Goal: Task Accomplishment & Management: Complete application form

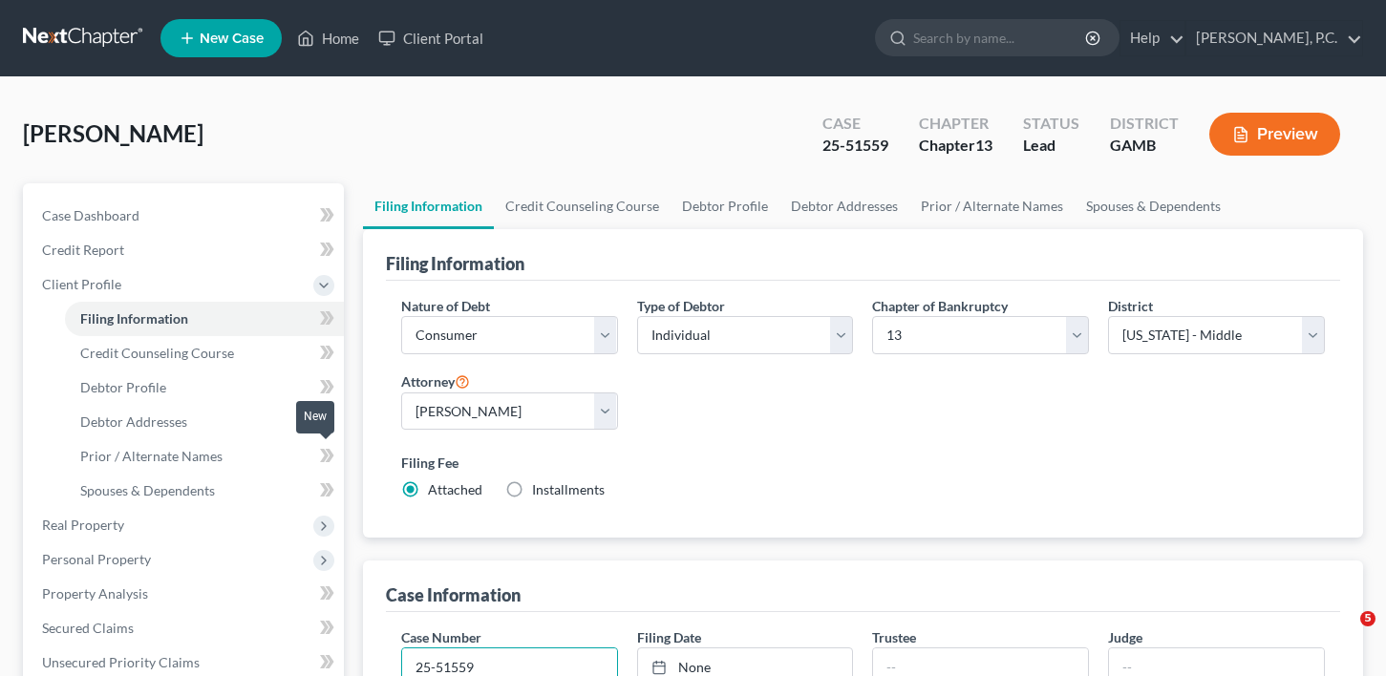
select select "1"
select select "0"
select select "3"
select select "18"
select select "0"
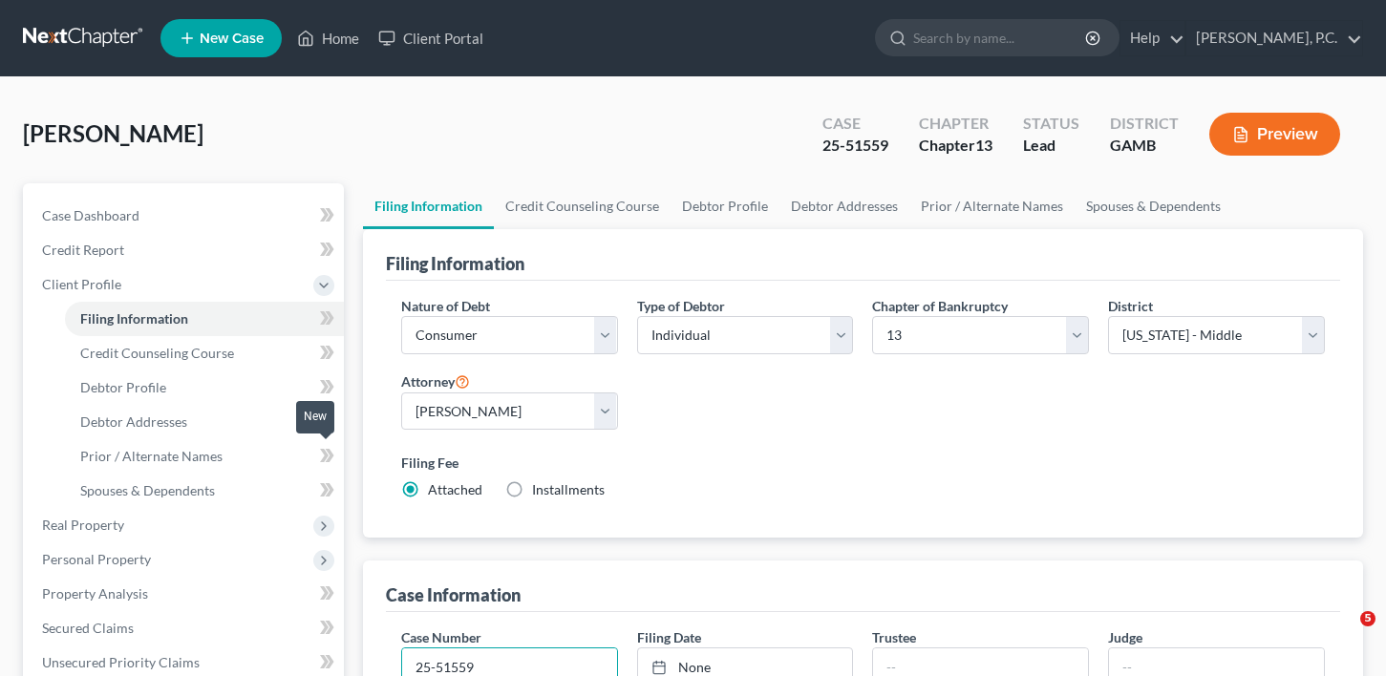
select select "10"
click at [1140, 673] on input "text" at bounding box center [1216, 667] width 215 height 36
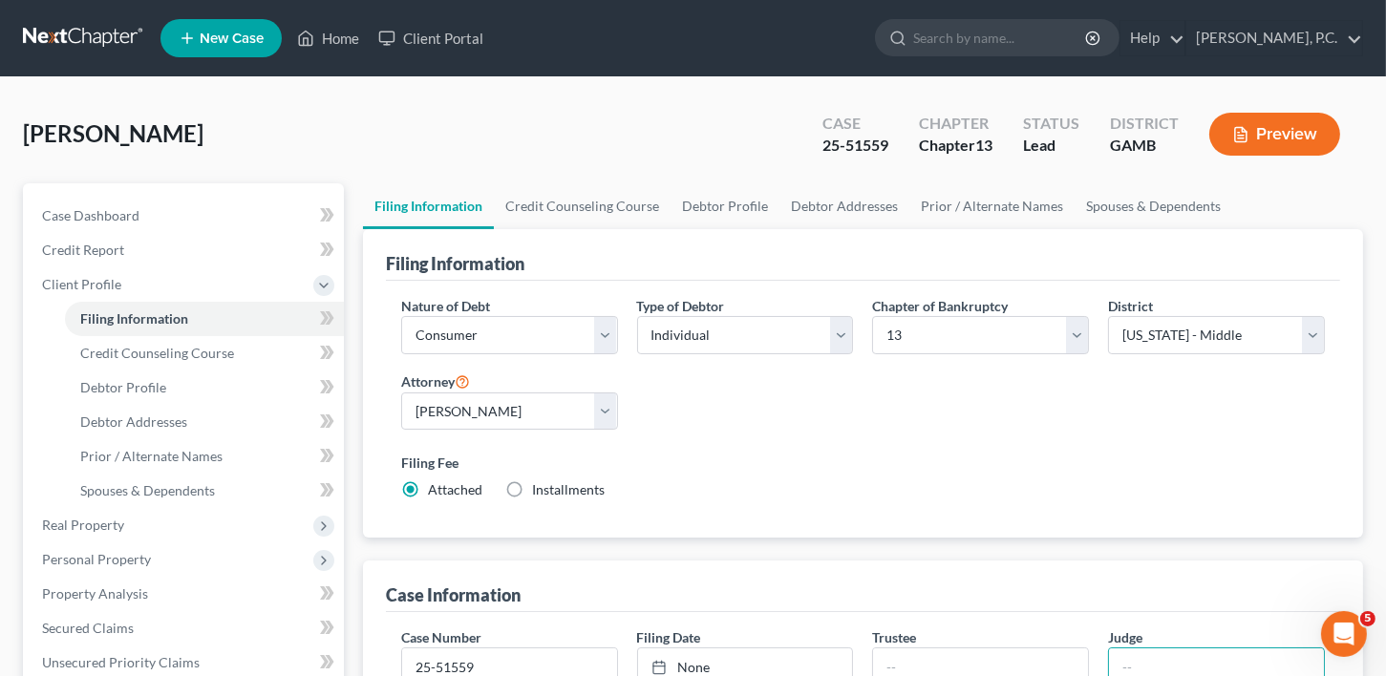
type input "AEC"
click at [524, 665] on input "25-51559" at bounding box center [509, 667] width 215 height 36
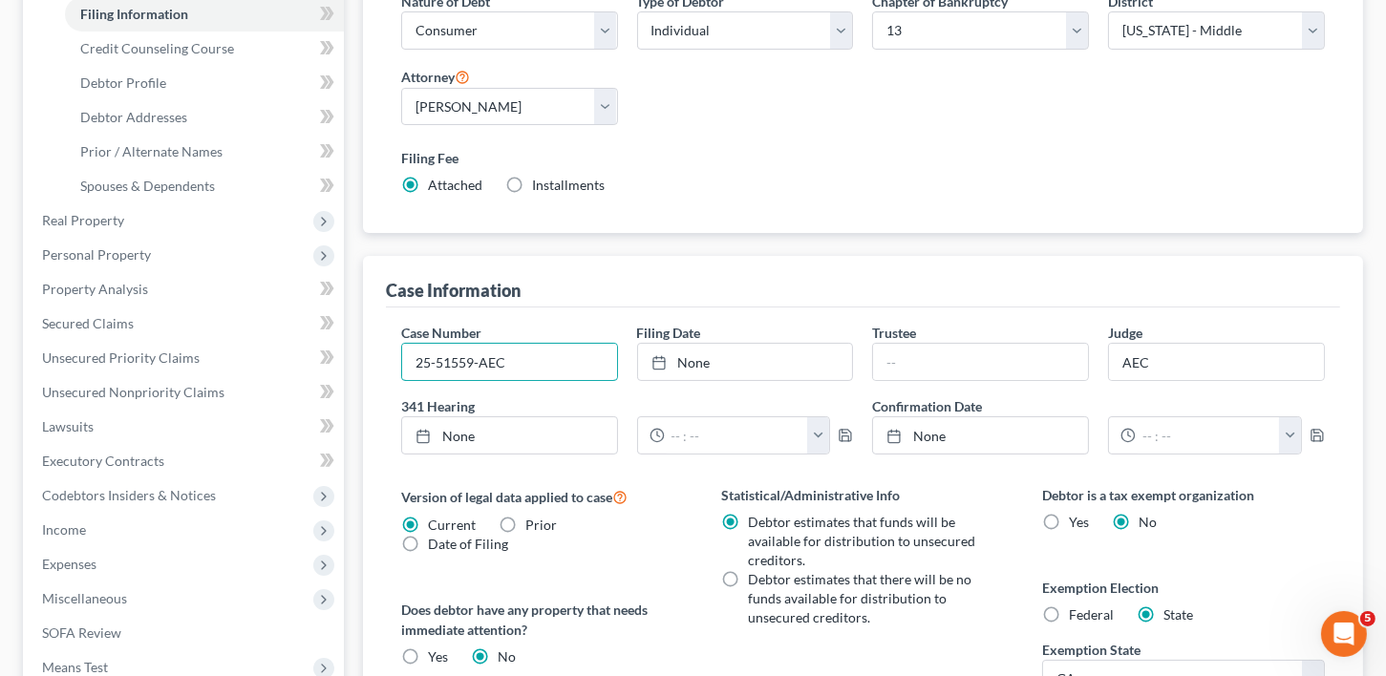
scroll to position [657, 0]
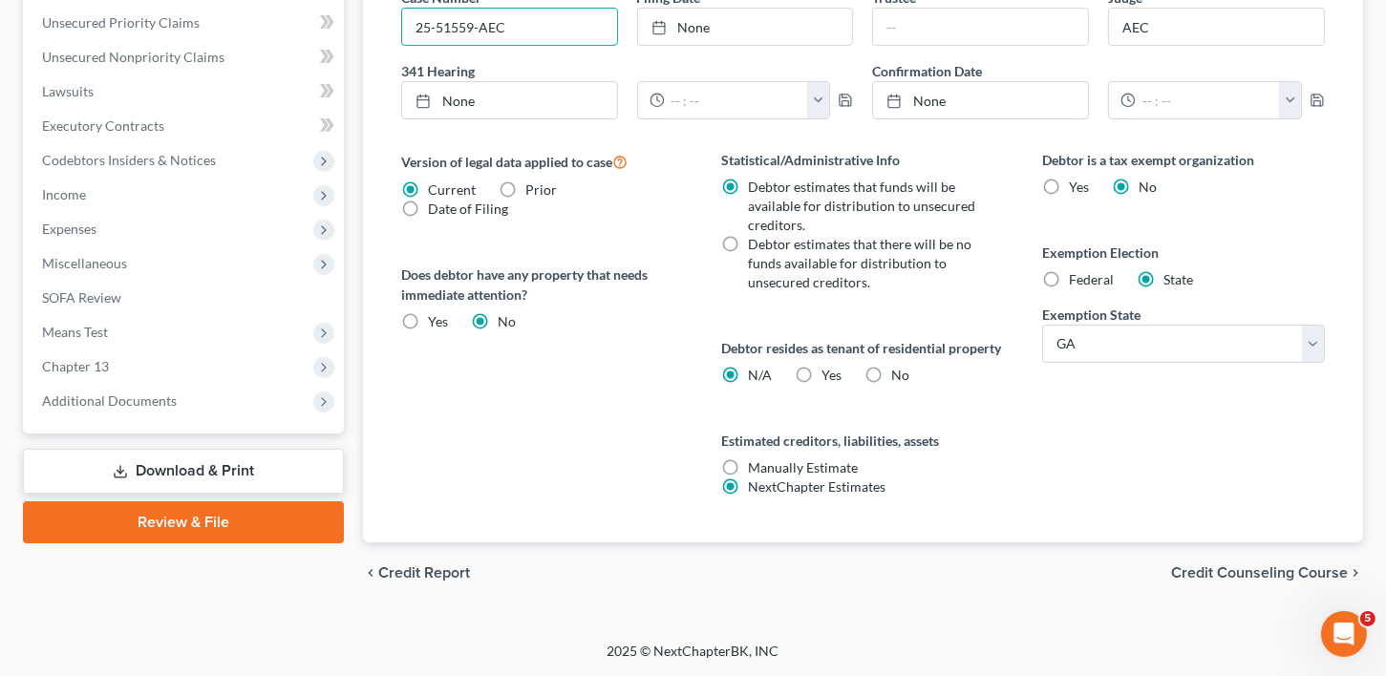
type input "25-51559-AEC"
click at [1245, 581] on div "chevron_left Credit Report Credit Counseling Course chevron_right" at bounding box center [863, 573] width 1000 height 61
click at [1305, 573] on span "Credit Counseling Course" at bounding box center [1259, 573] width 177 height 15
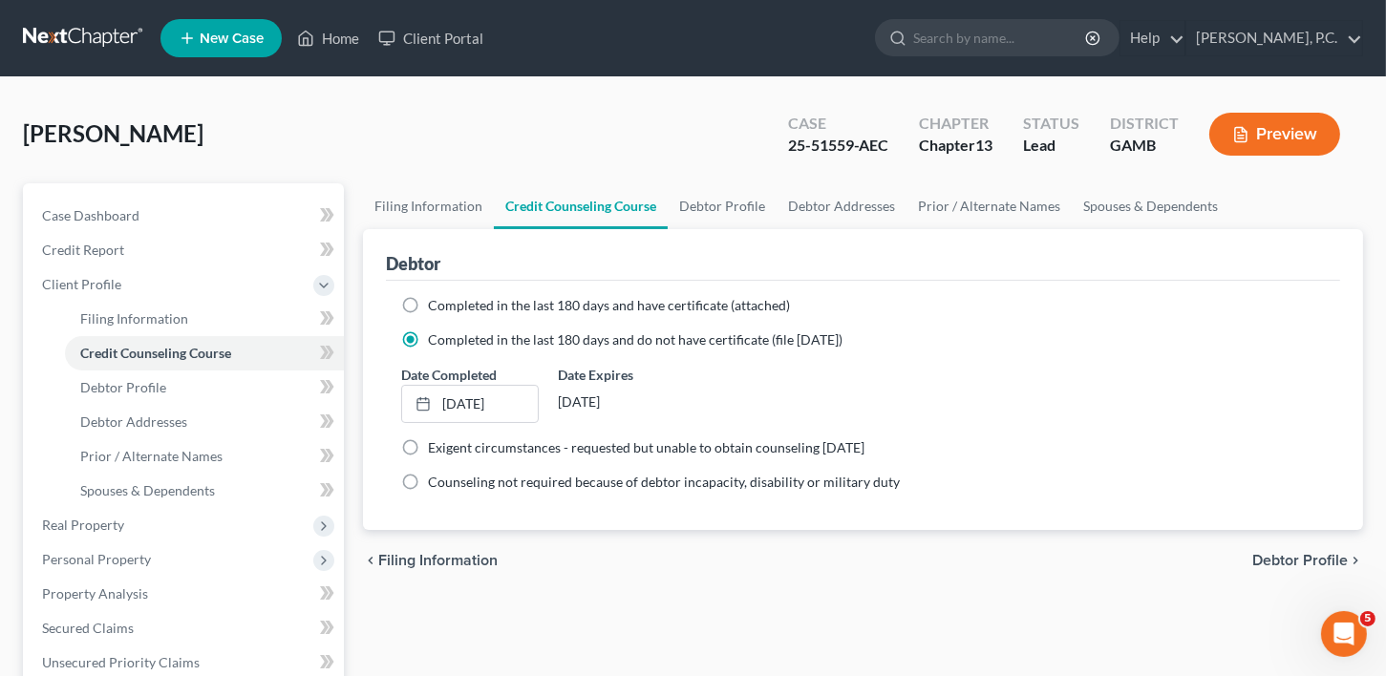
click at [1288, 564] on span "Debtor Profile" at bounding box center [1300, 560] width 96 height 15
select select "1"
select select "4"
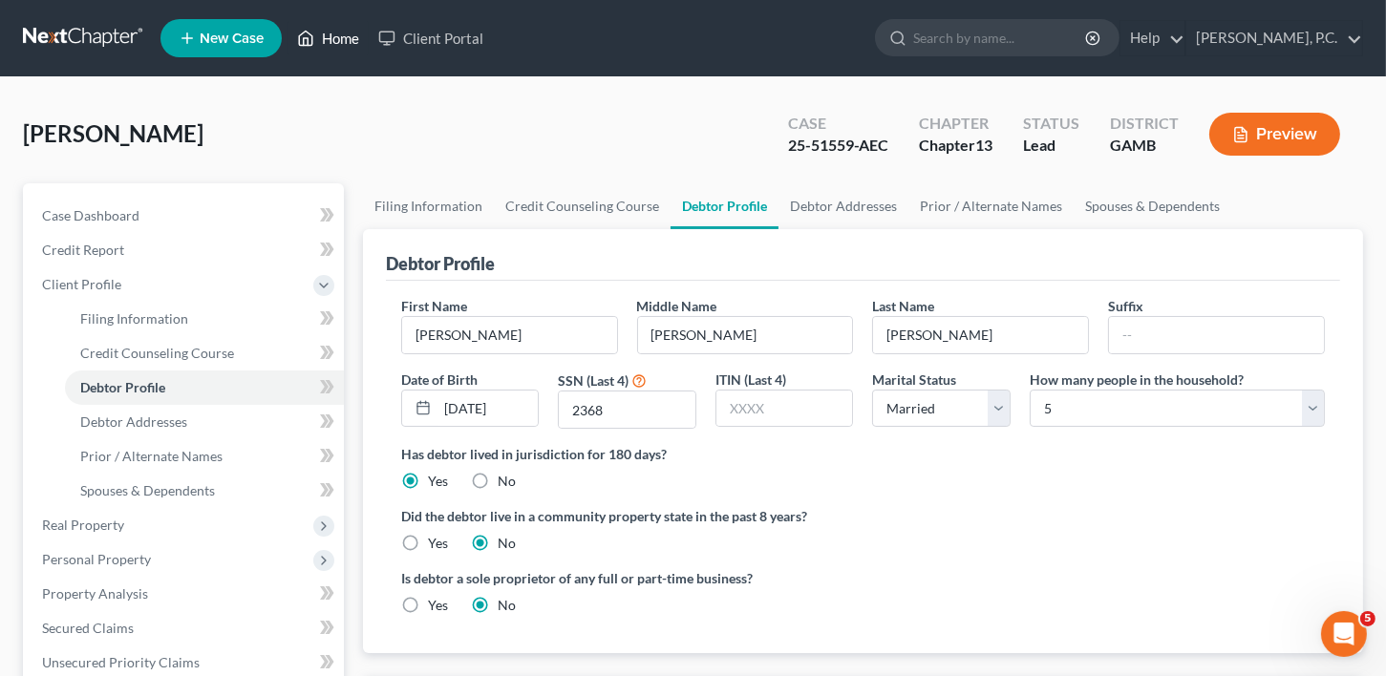
click at [350, 33] on link "Home" at bounding box center [328, 38] width 81 height 34
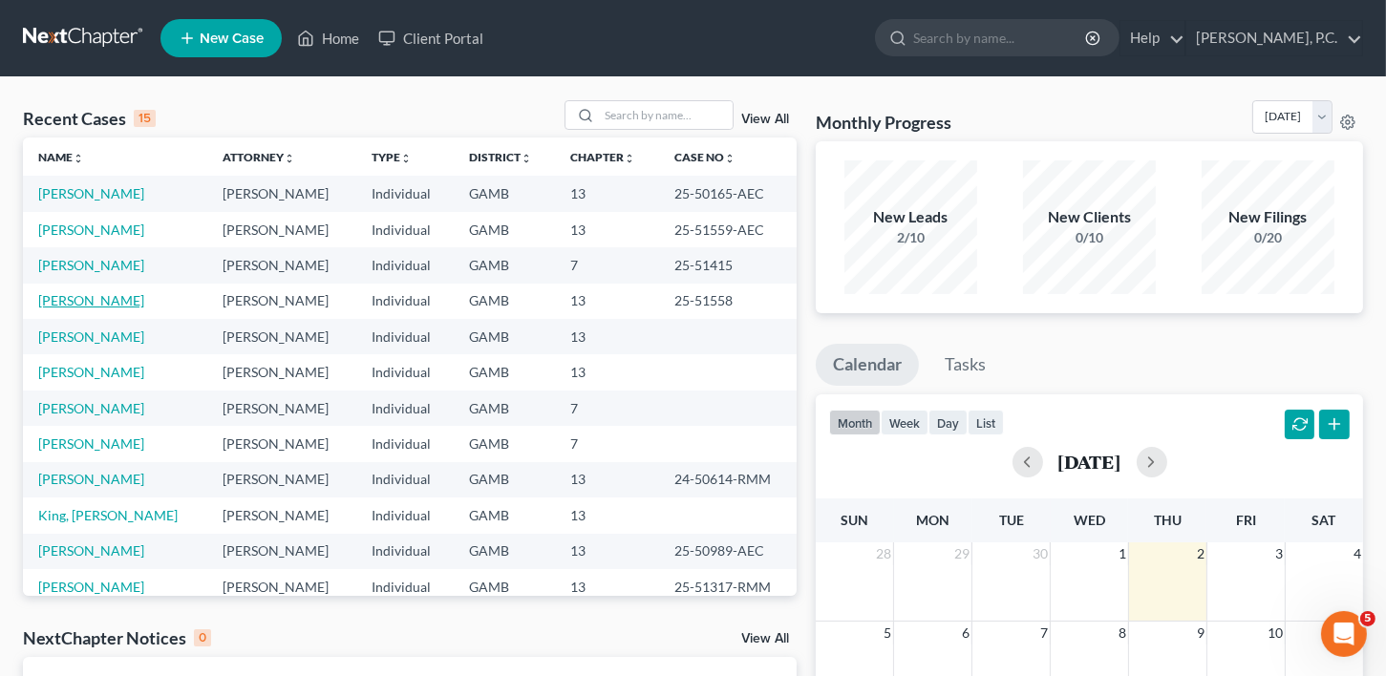
click at [97, 302] on link "[PERSON_NAME]" at bounding box center [91, 300] width 106 height 16
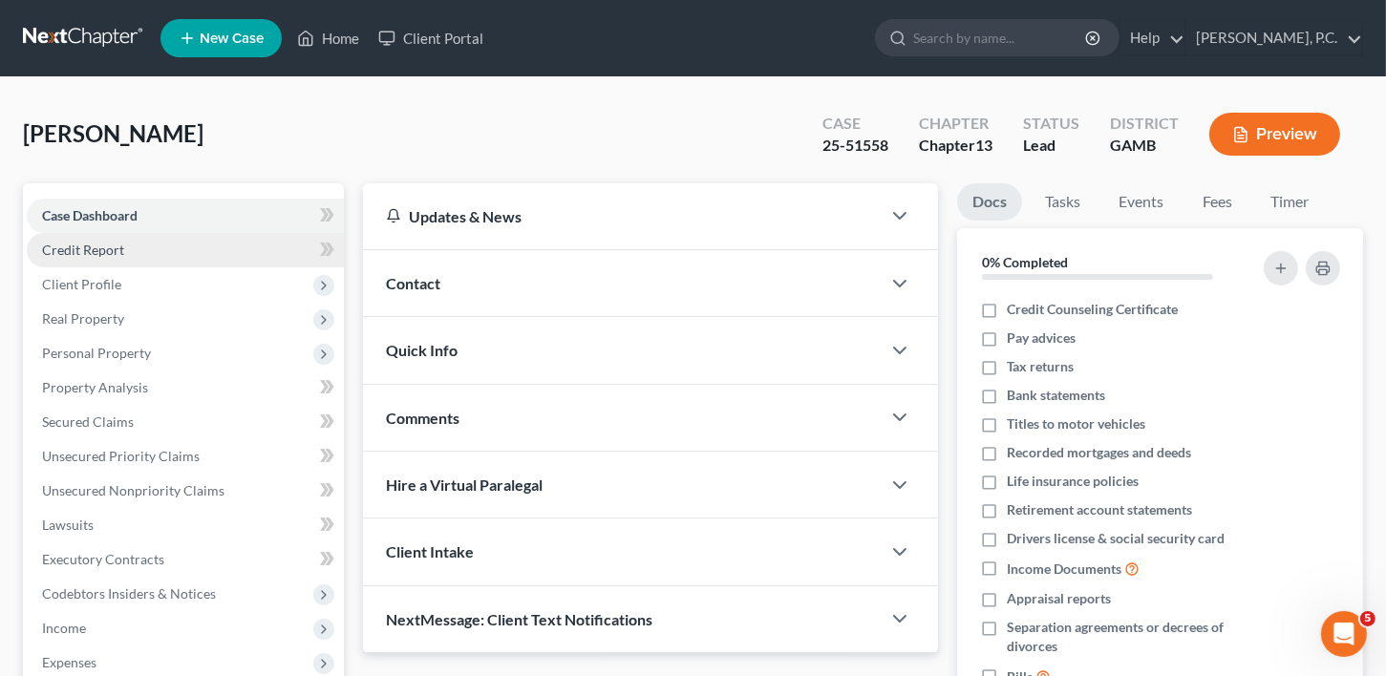
click at [71, 250] on span "Credit Report" at bounding box center [83, 250] width 82 height 16
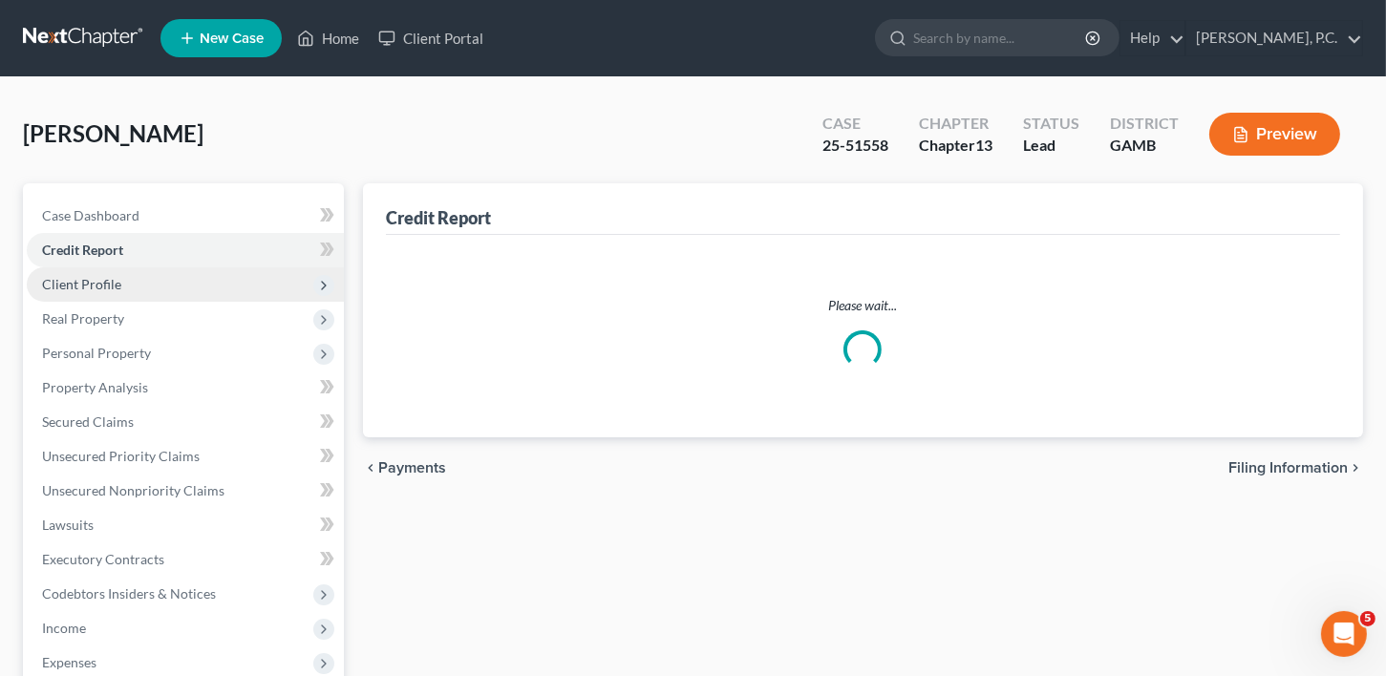
click at [72, 286] on span "Client Profile" at bounding box center [81, 284] width 79 height 16
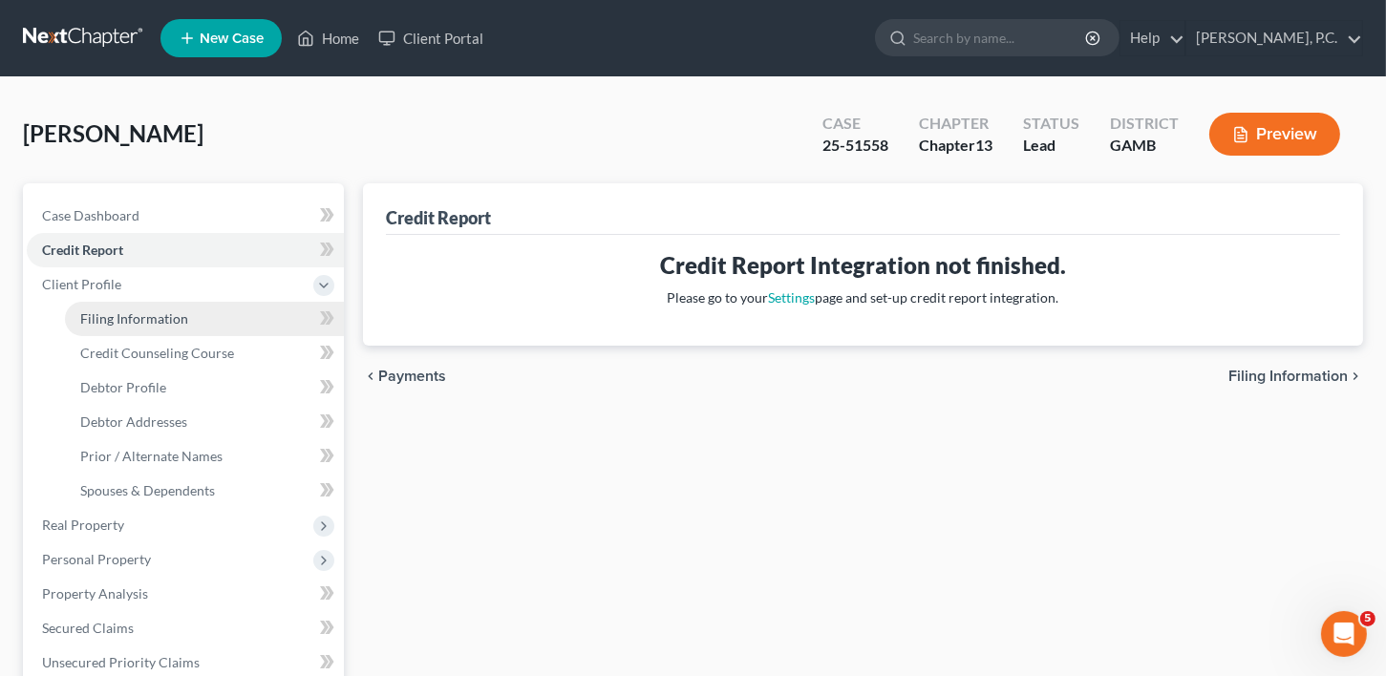
click at [116, 314] on span "Filing Information" at bounding box center [134, 318] width 108 height 16
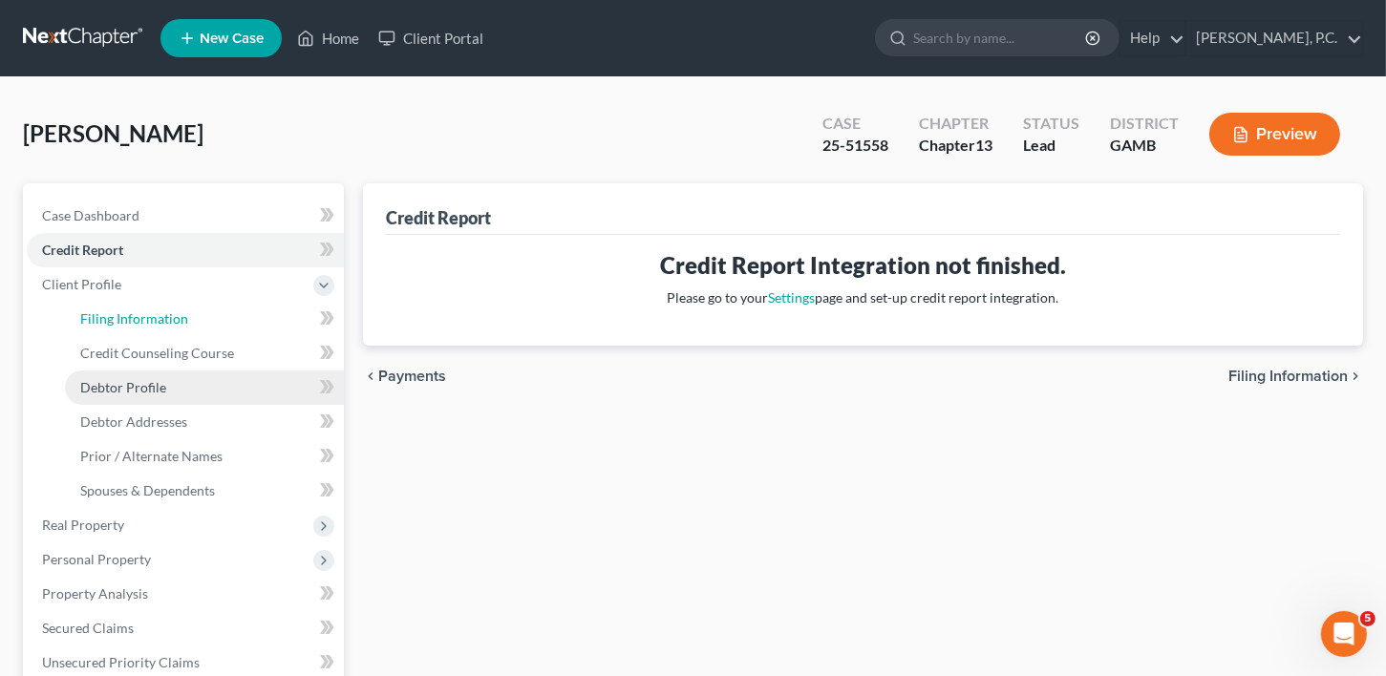
select select "1"
select select "0"
select select "3"
select select "18"
select select "0"
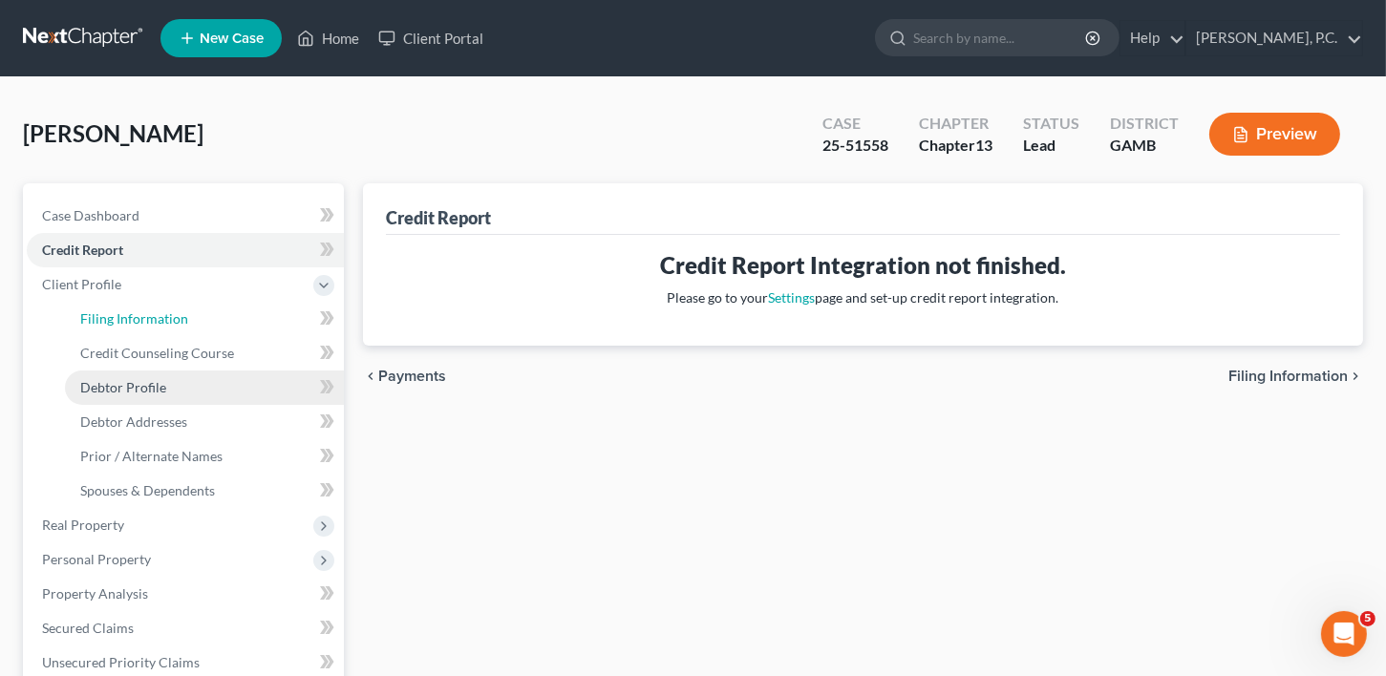
select select "10"
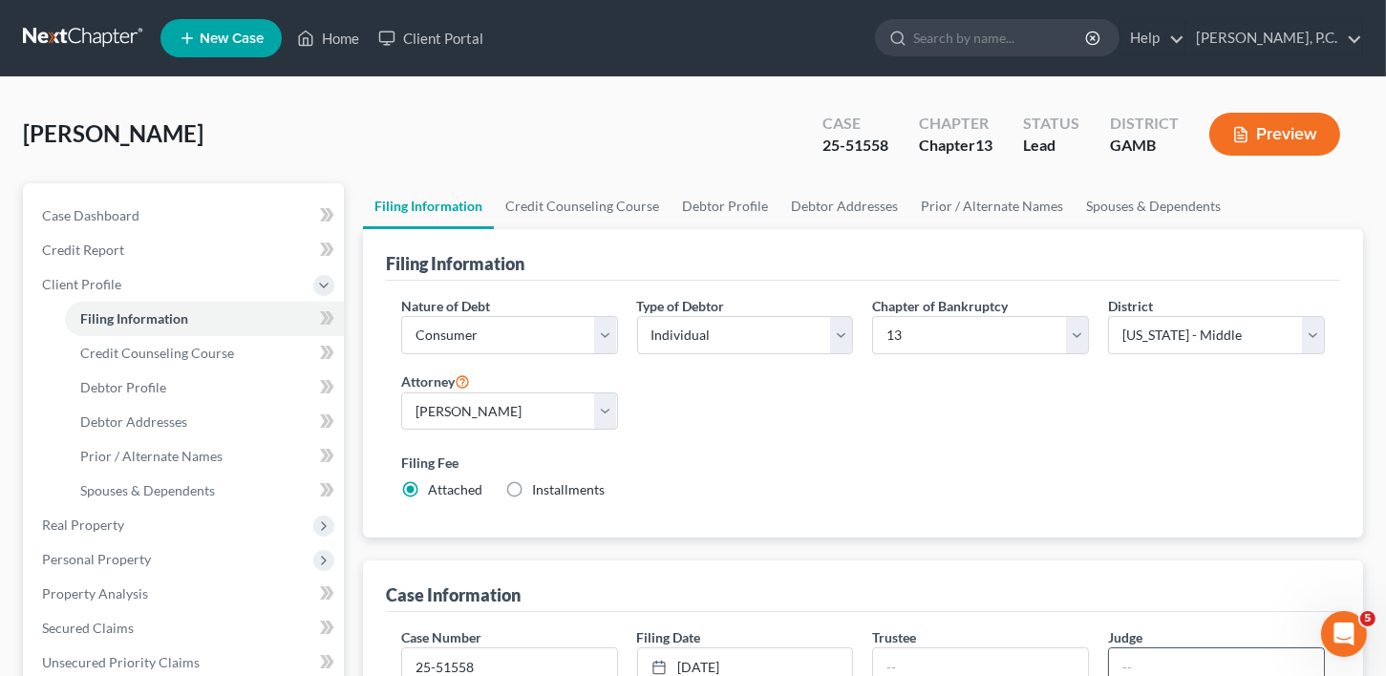
click at [1148, 673] on input "text" at bounding box center [1216, 667] width 215 height 36
type input "AEC"
click at [524, 669] on input "25-51558" at bounding box center [509, 667] width 215 height 36
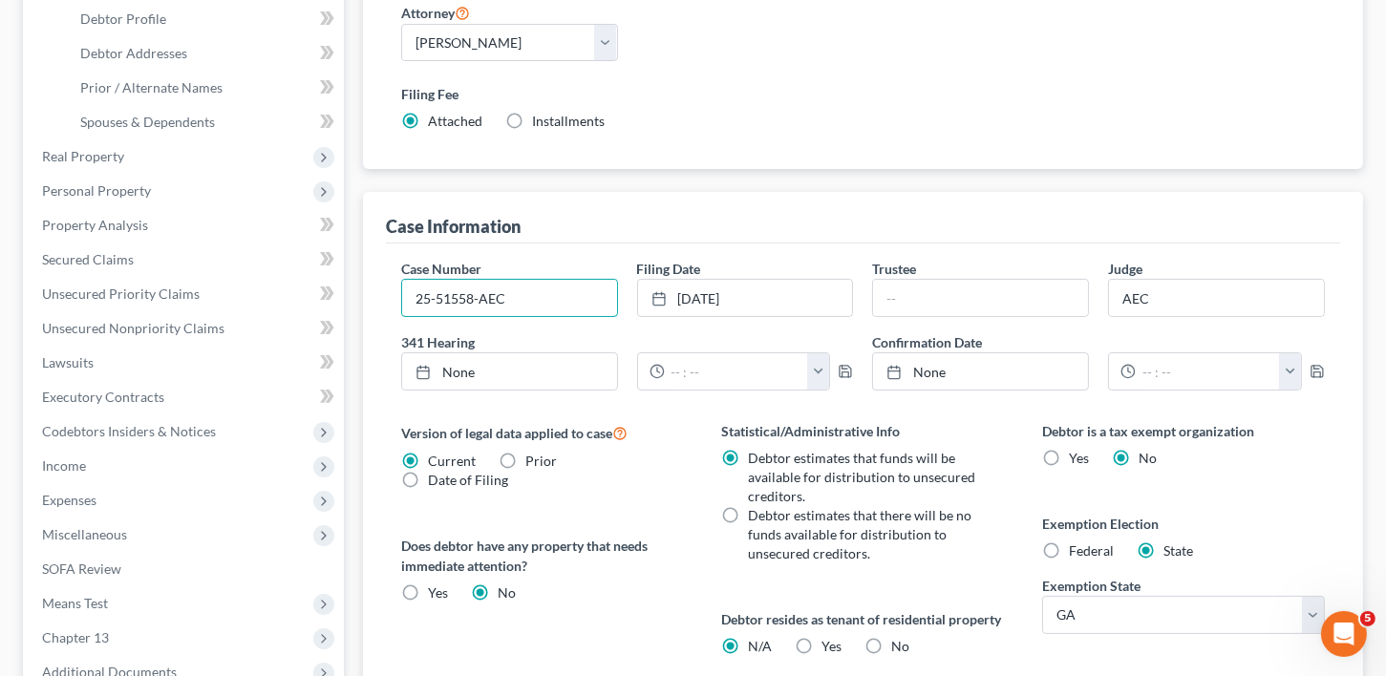
scroll to position [657, 0]
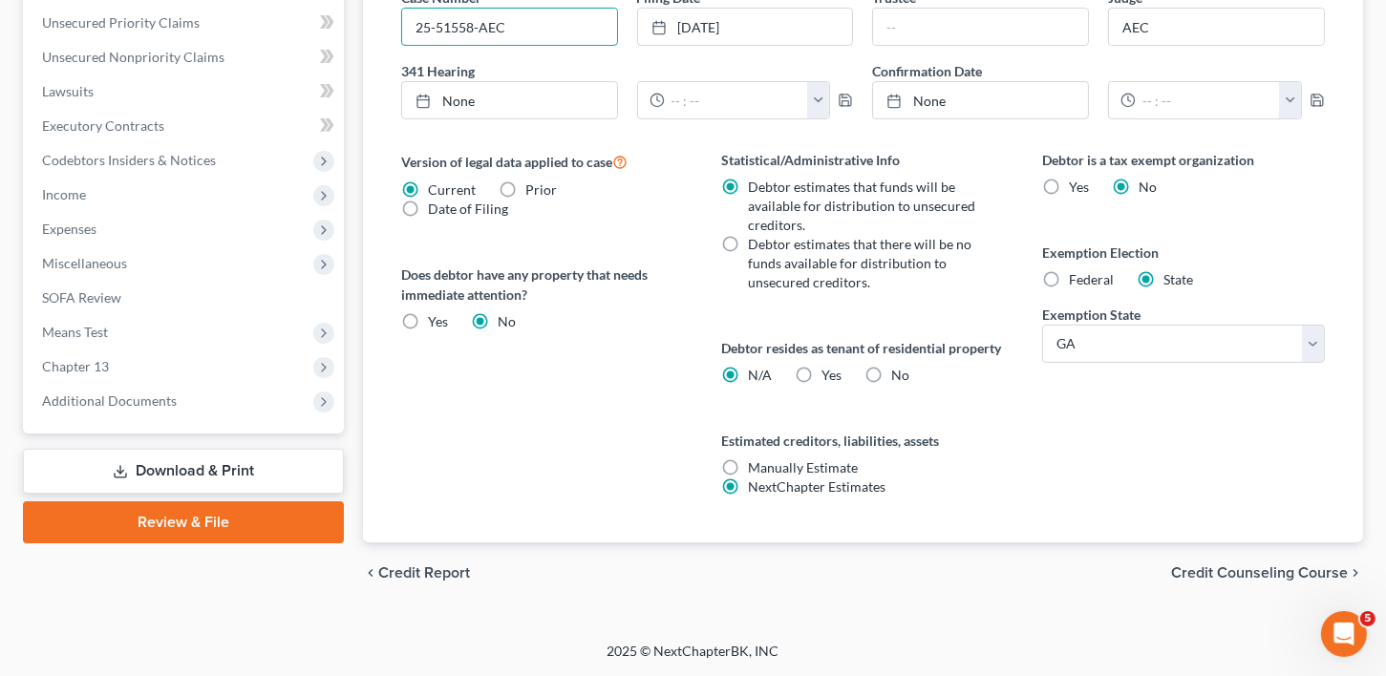
type input "25-51558-AEC"
drag, startPoint x: 1255, startPoint y: 566, endPoint x: 1210, endPoint y: 556, distance: 45.9
click at [1256, 566] on span "Credit Counseling Course" at bounding box center [1259, 573] width 177 height 15
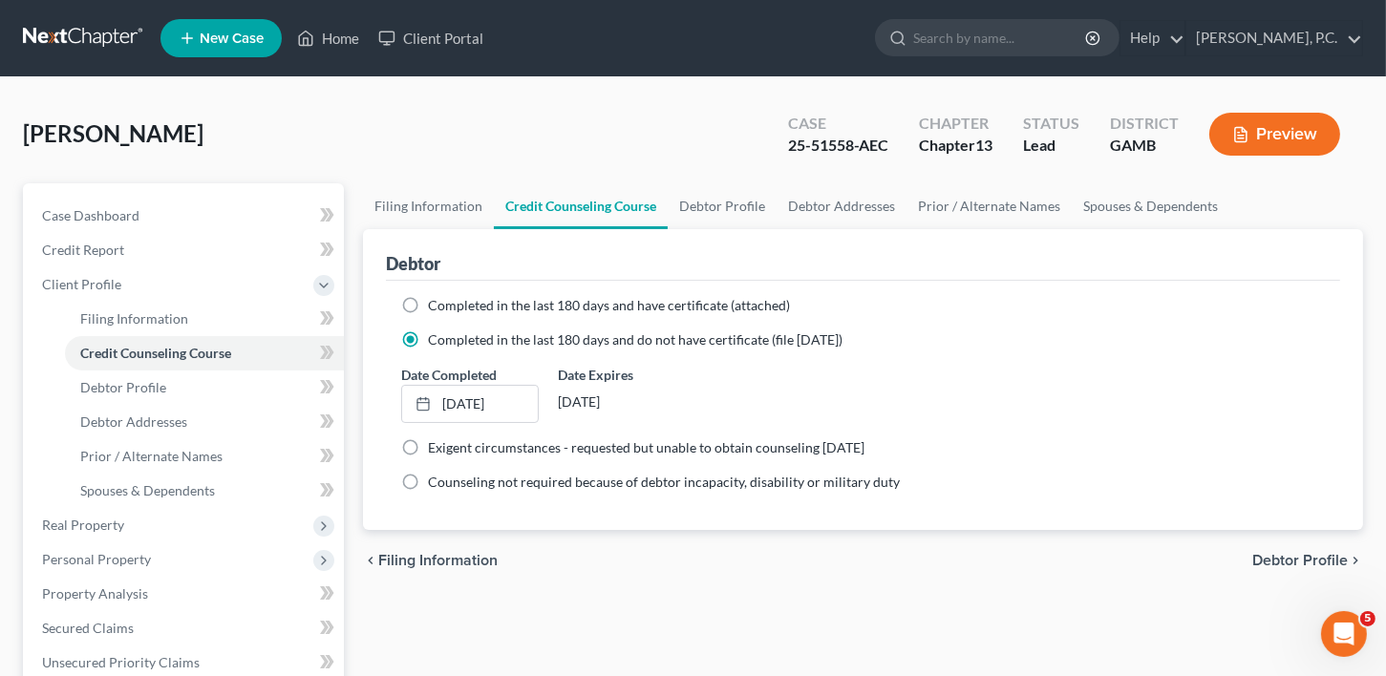
click at [1306, 561] on span "Debtor Profile" at bounding box center [1300, 560] width 96 height 15
select select "0"
select select "1"
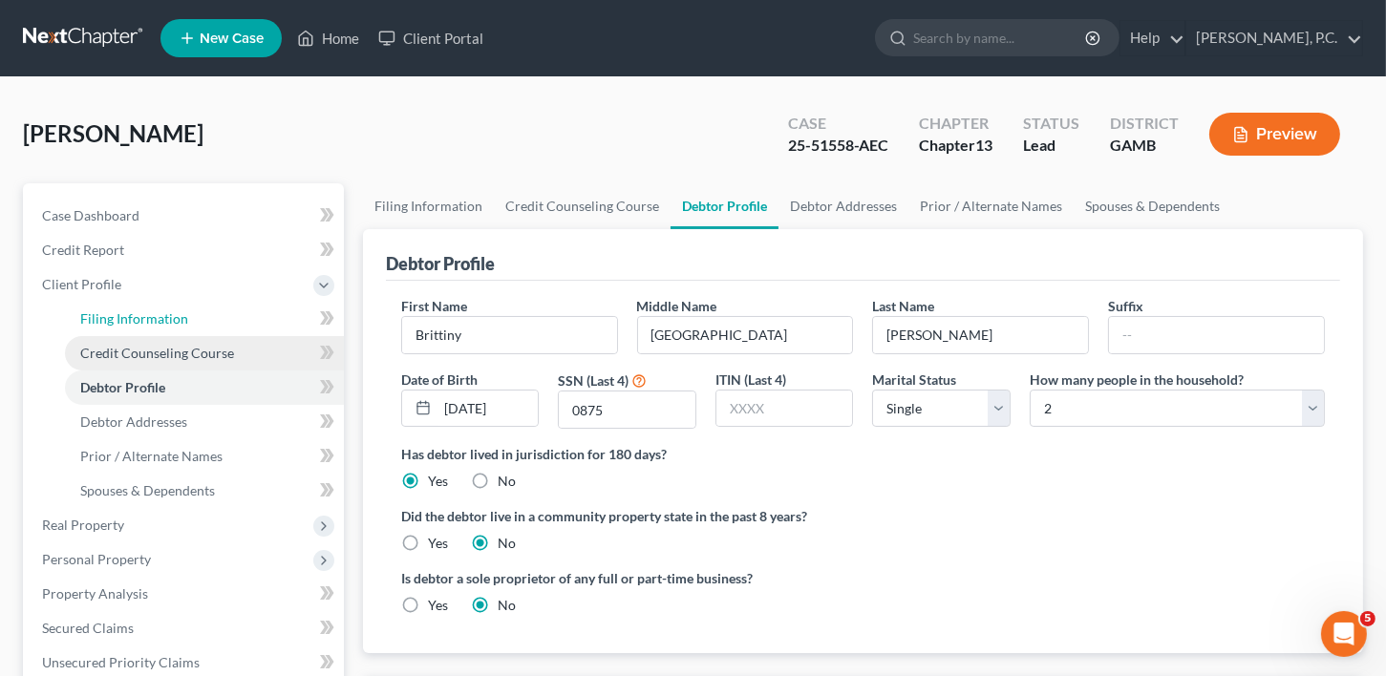
drag, startPoint x: 105, startPoint y: 317, endPoint x: 136, endPoint y: 351, distance: 45.3
click at [106, 317] on span "Filing Information" at bounding box center [134, 318] width 108 height 16
select select "1"
select select "0"
select select "3"
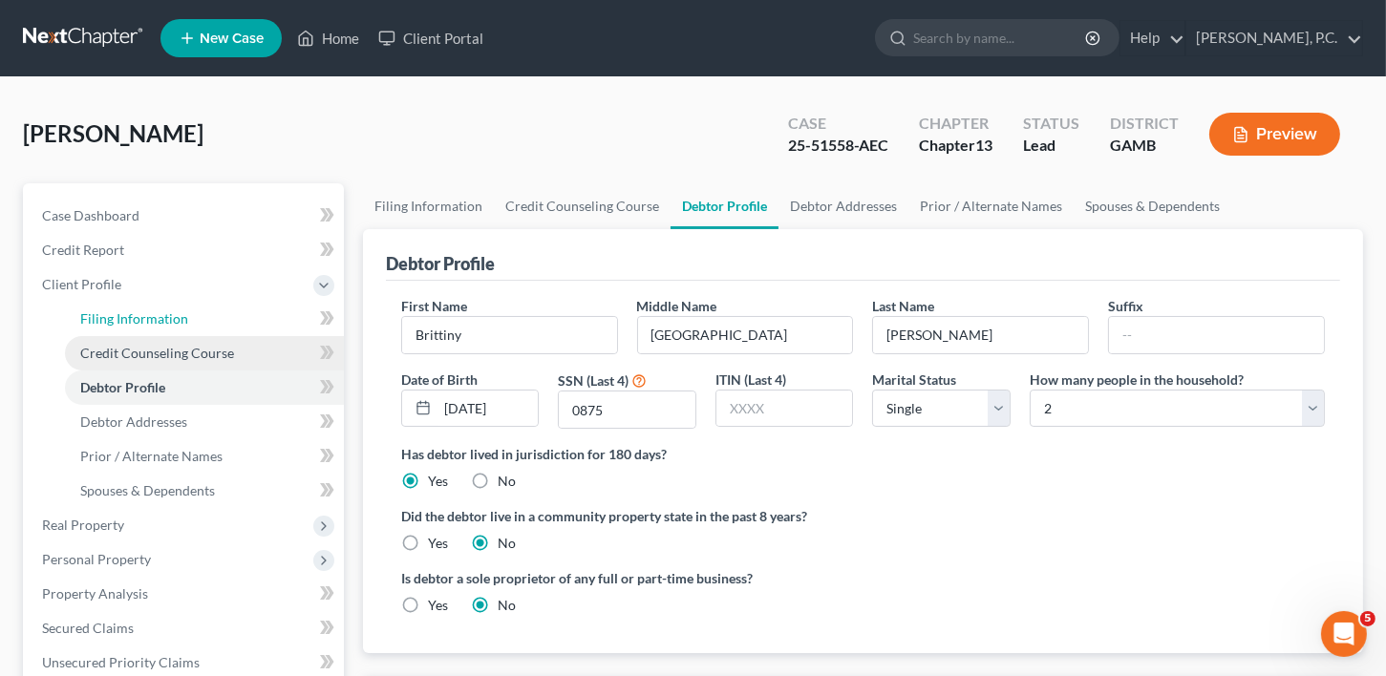
select select "18"
select select "0"
select select "10"
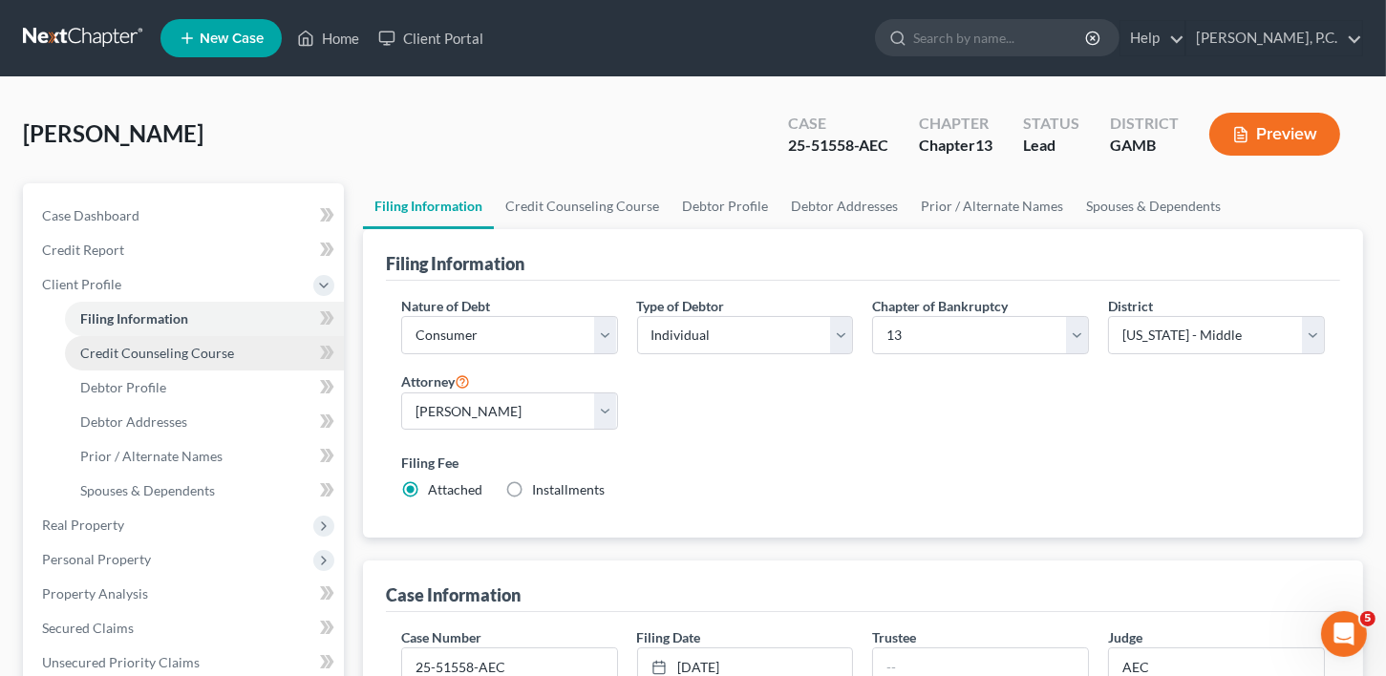
click at [136, 351] on span "Credit Counseling Course" at bounding box center [157, 353] width 154 height 16
